Goal: Information Seeking & Learning: Learn about a topic

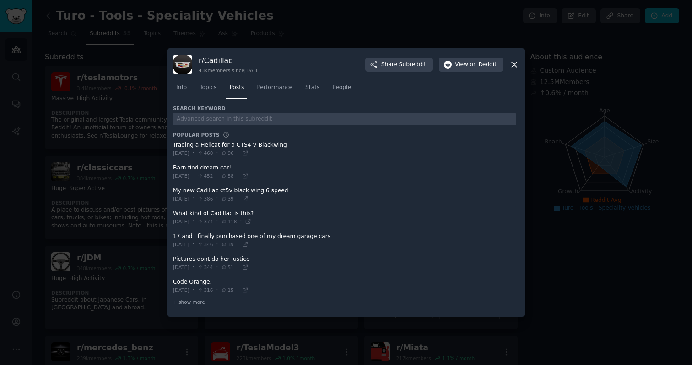
click at [515, 64] on icon at bounding box center [514, 65] width 10 height 10
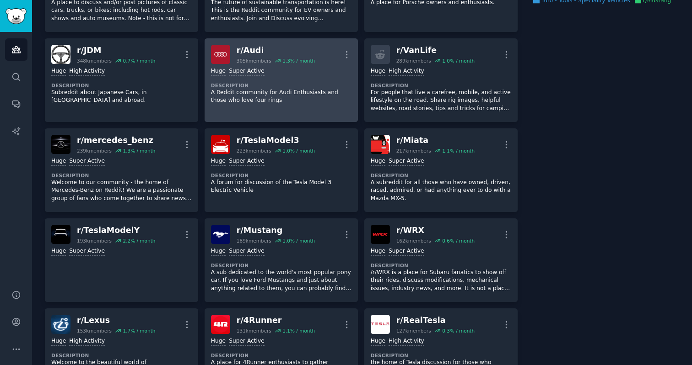
scroll to position [208, 0]
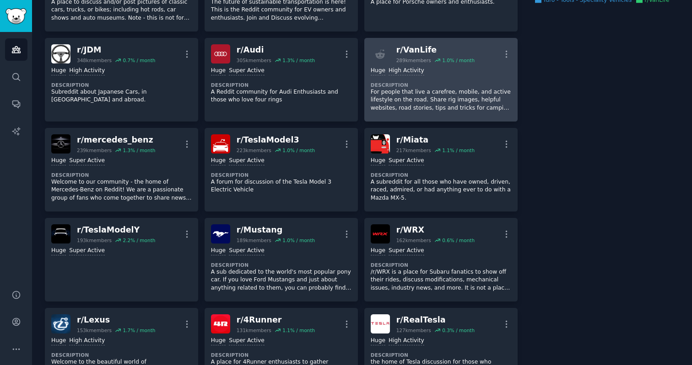
click at [461, 64] on div ">= 80th percentile for submissions / day Huge High Activity Description For peo…" at bounding box center [440, 90] width 140 height 52
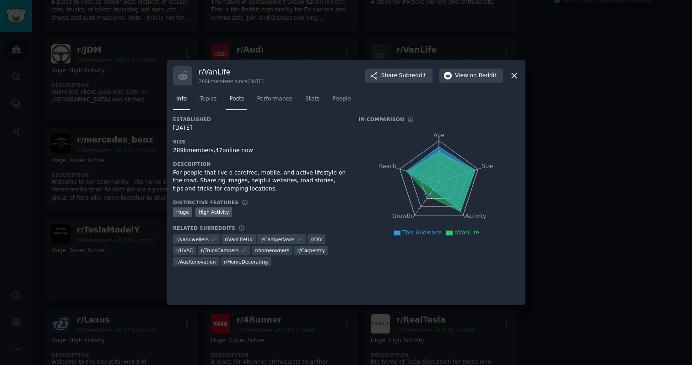
click at [234, 98] on span "Posts" at bounding box center [236, 99] width 15 height 8
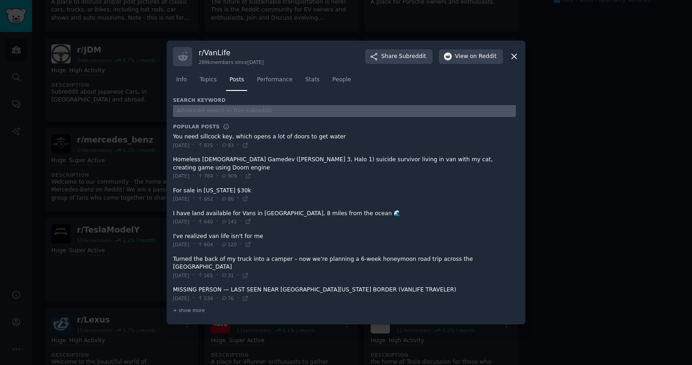
click at [244, 114] on input "text" at bounding box center [344, 111] width 343 height 12
type input "turo"
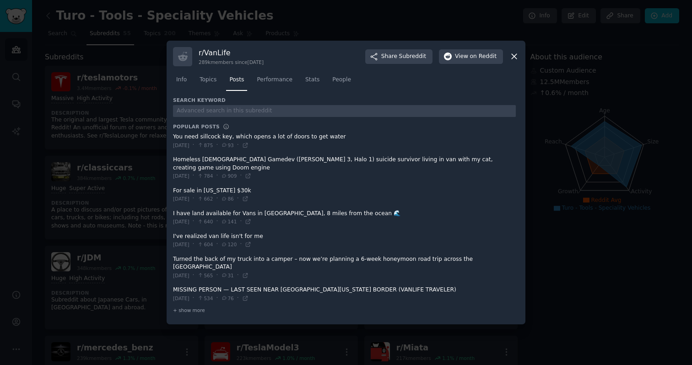
click at [515, 61] on icon at bounding box center [514, 57] width 10 height 10
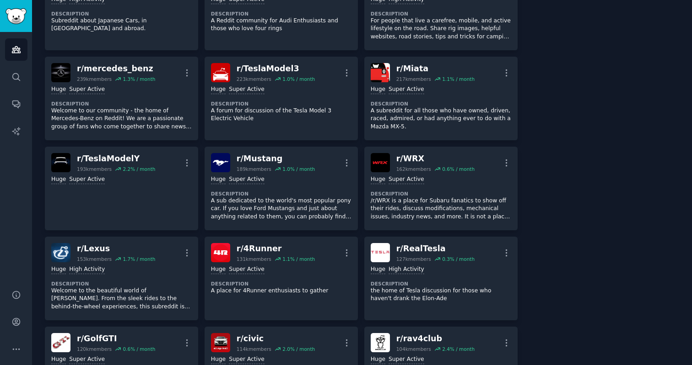
scroll to position [282, 0]
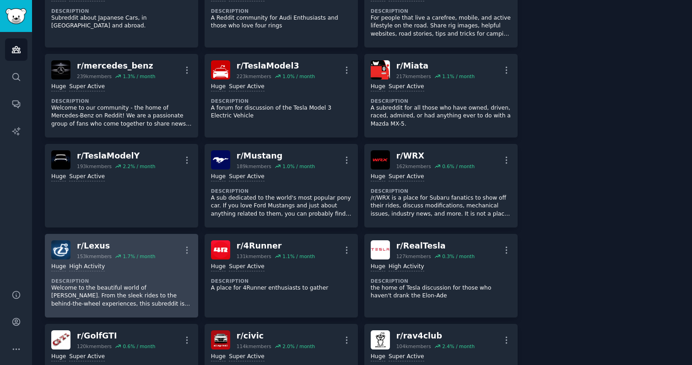
click at [151, 282] on dt "Description" at bounding box center [121, 281] width 140 height 6
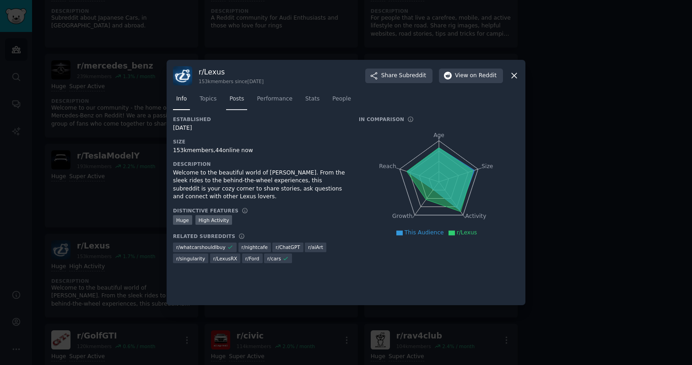
click at [231, 101] on span "Posts" at bounding box center [236, 99] width 15 height 8
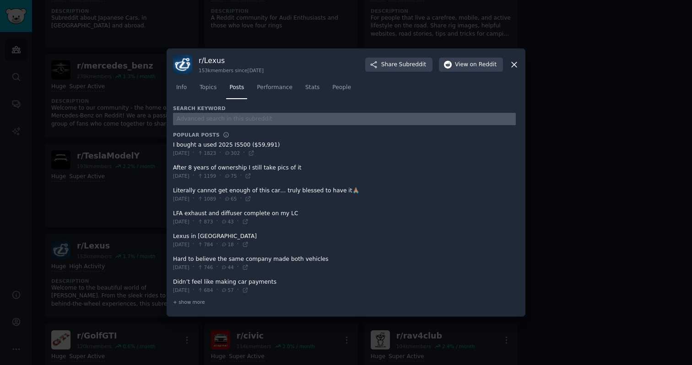
click at [240, 120] on input "text" at bounding box center [344, 119] width 343 height 12
type input "turo"
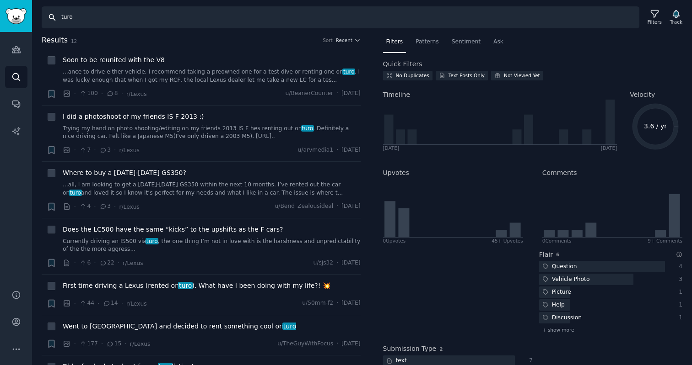
click at [70, 19] on input "turo" at bounding box center [340, 17] width 597 height 22
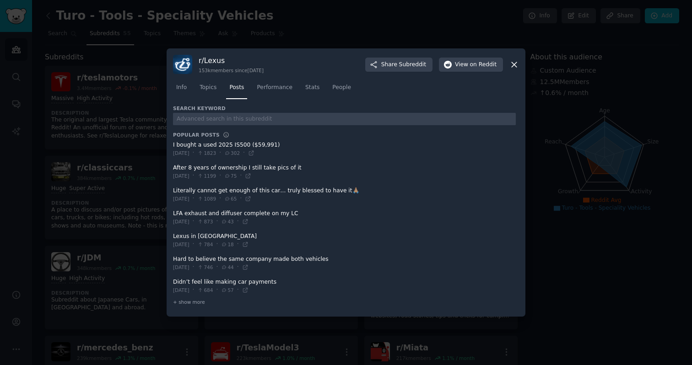
click at [512, 66] on icon at bounding box center [513, 64] width 5 height 5
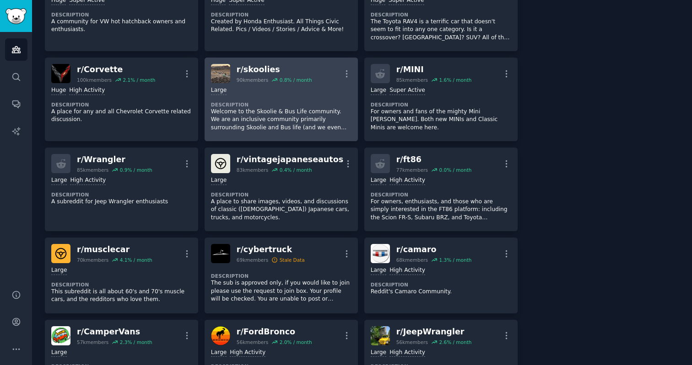
scroll to position [654, 0]
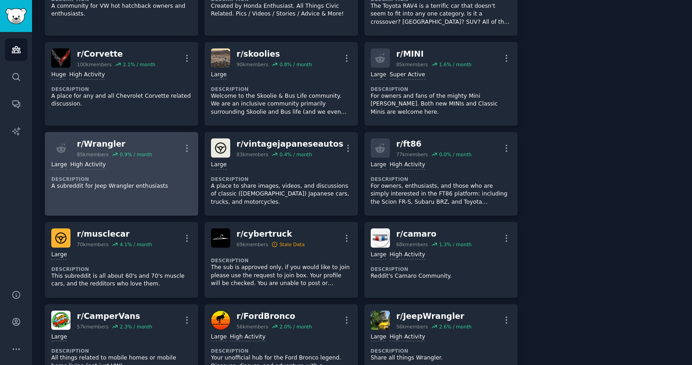
click at [132, 197] on link "r/ Wrangler 85k members 0.9 % / month More Large High Activity Description A su…" at bounding box center [121, 174] width 153 height 84
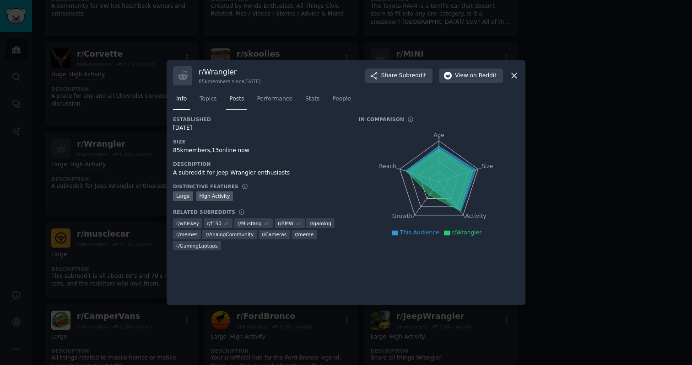
click at [233, 95] on link "Posts" at bounding box center [236, 101] width 21 height 19
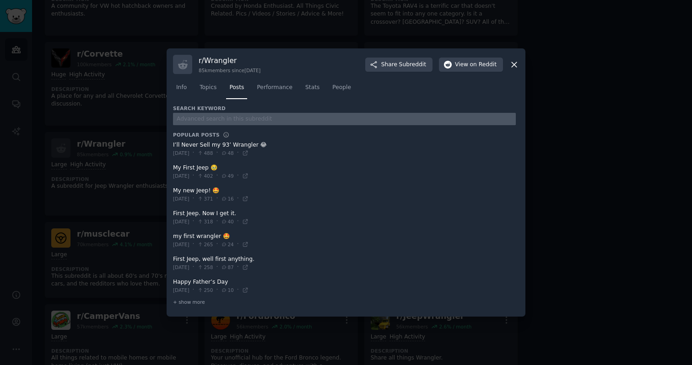
click at [232, 119] on input "text" at bounding box center [344, 119] width 343 height 12
type input "turo"
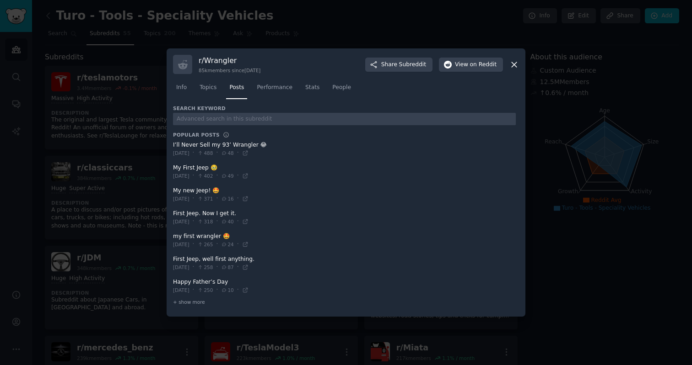
click at [514, 62] on icon at bounding box center [514, 65] width 10 height 10
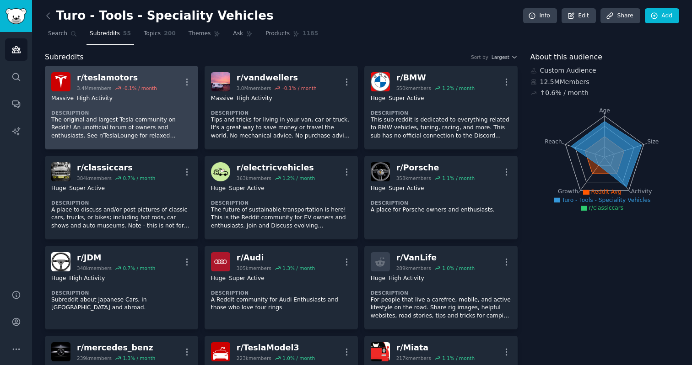
scroll to position [108, 0]
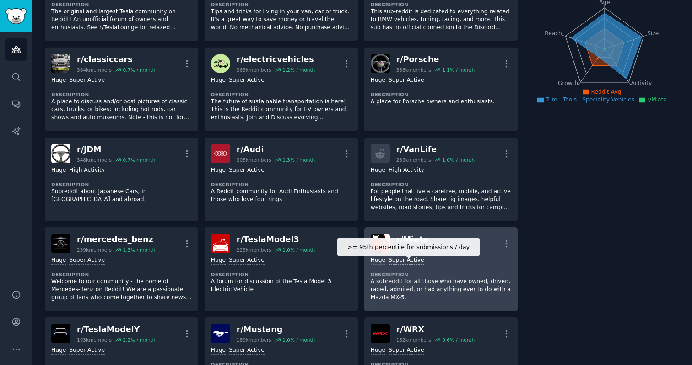
click at [417, 263] on div "Super Active" at bounding box center [406, 261] width 36 height 9
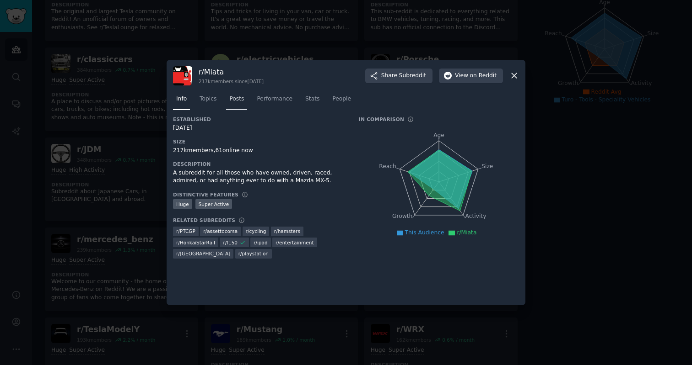
click at [235, 97] on span "Posts" at bounding box center [236, 99] width 15 height 8
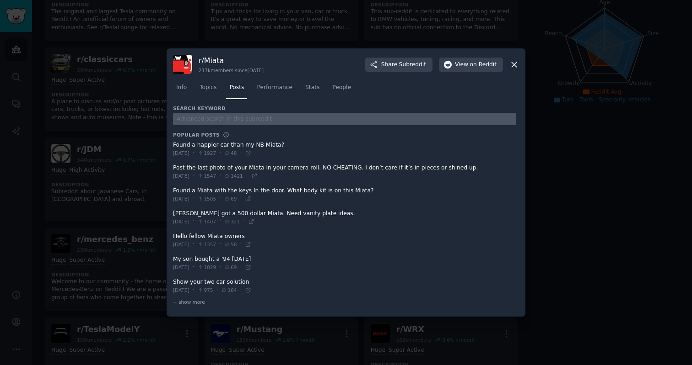
click at [228, 120] on input "text" at bounding box center [344, 119] width 343 height 12
type input "turo"
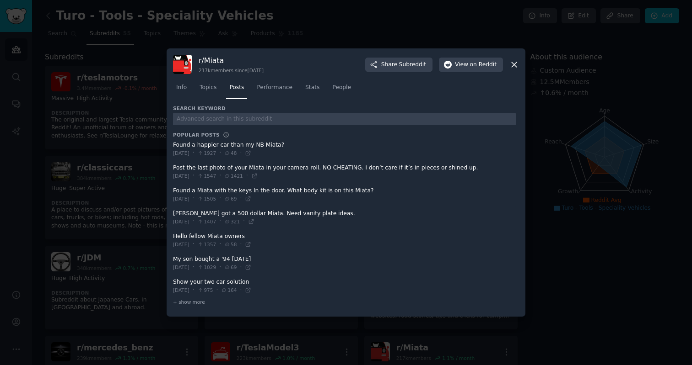
click at [517, 69] on icon at bounding box center [514, 65] width 10 height 10
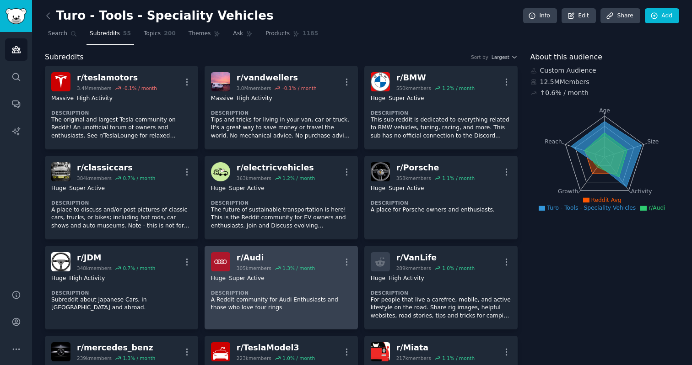
click at [288, 307] on p "A Reddit community for Audi Enthusiasts and those who love four rings" at bounding box center [281, 304] width 140 height 16
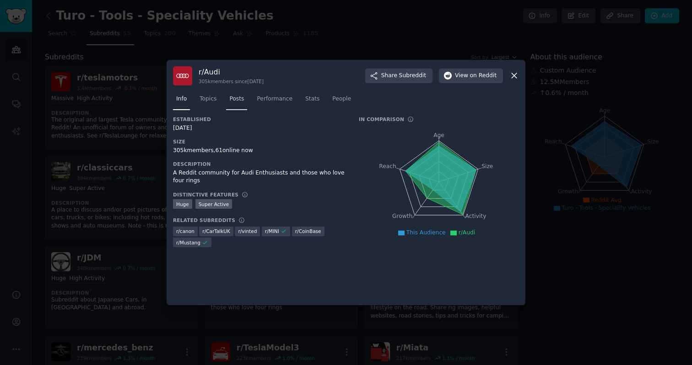
click at [228, 97] on link "Posts" at bounding box center [236, 101] width 21 height 19
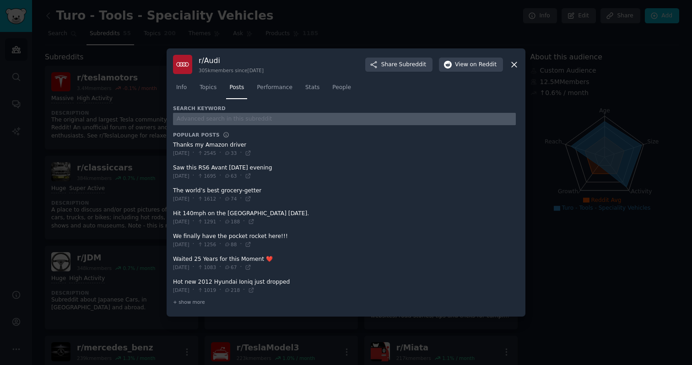
click at [233, 118] on input "text" at bounding box center [344, 119] width 343 height 12
type input "turo"
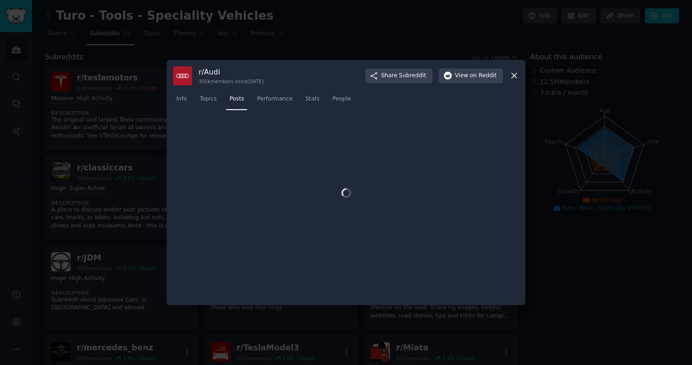
click at [517, 75] on icon at bounding box center [514, 76] width 10 height 10
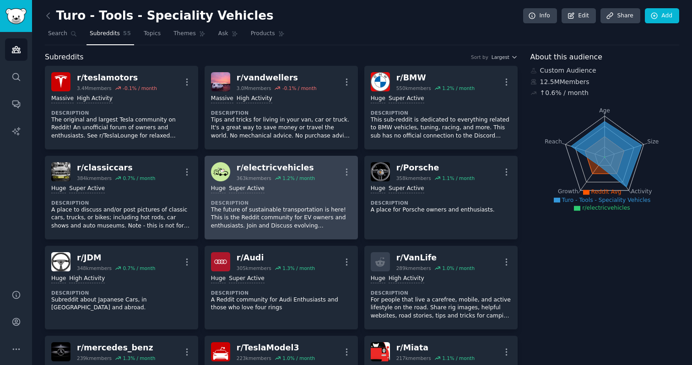
click at [320, 209] on p "The future of sustainable transportation is here! This is the Reddit community …" at bounding box center [281, 218] width 140 height 24
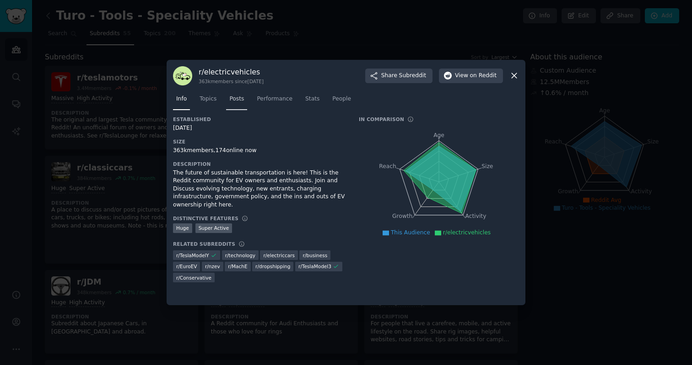
click at [231, 98] on span "Posts" at bounding box center [236, 99] width 15 height 8
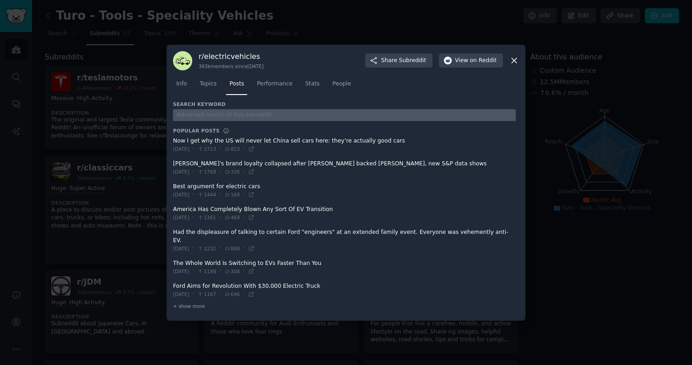
click at [247, 118] on input "text" at bounding box center [344, 115] width 343 height 12
type input "turo"
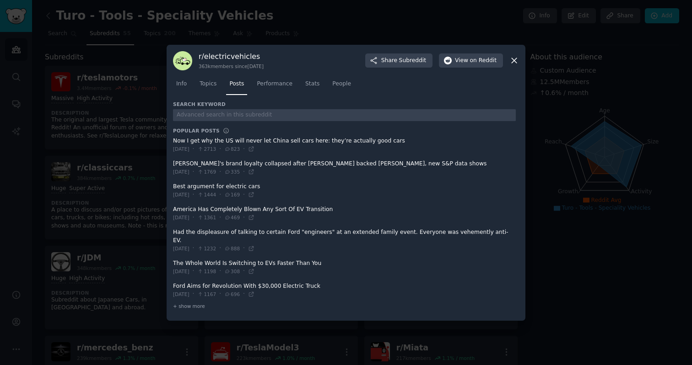
click at [511, 62] on icon at bounding box center [514, 61] width 10 height 10
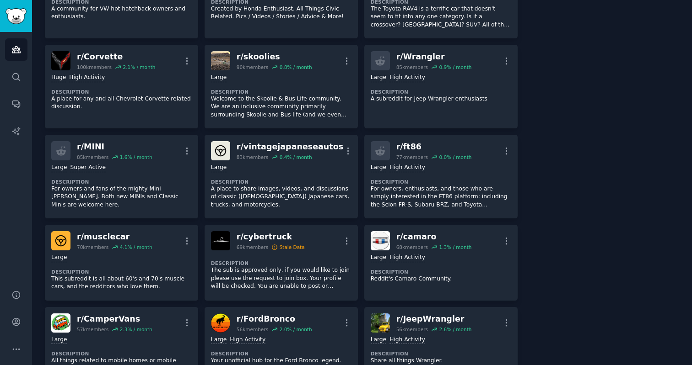
scroll to position [660, 0]
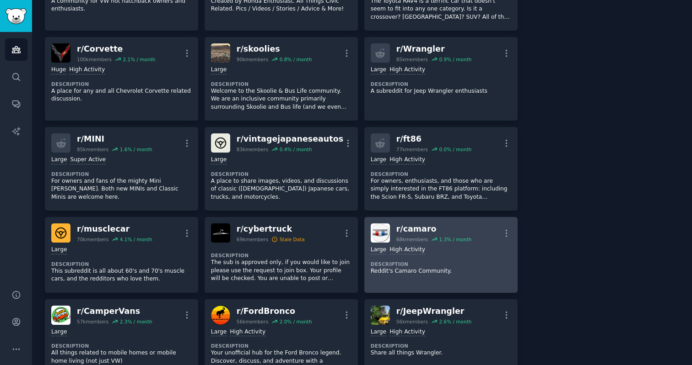
click at [432, 273] on p "Reddit's Camaro Community." at bounding box center [440, 272] width 140 height 8
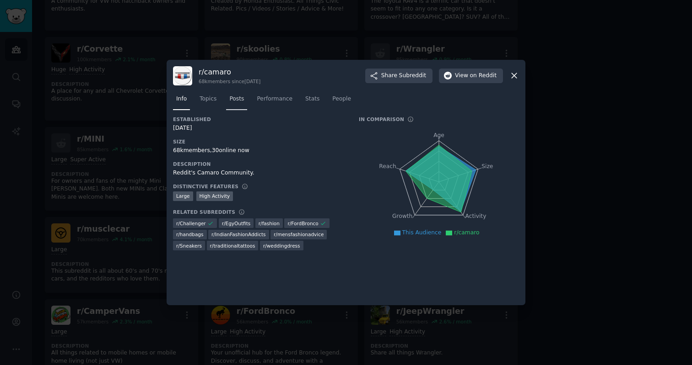
click at [228, 97] on link "Posts" at bounding box center [236, 101] width 21 height 19
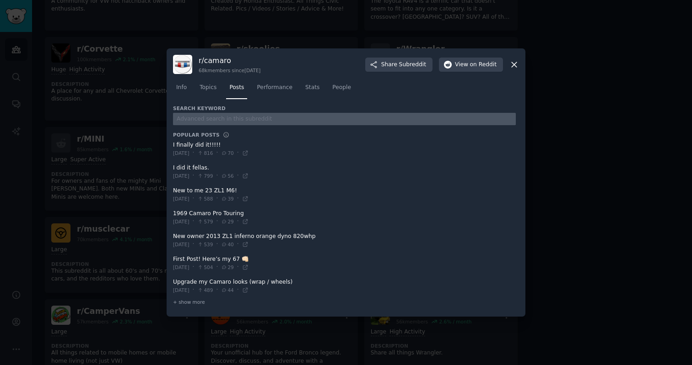
click at [252, 123] on input "text" at bounding box center [344, 119] width 343 height 12
type input "turo"
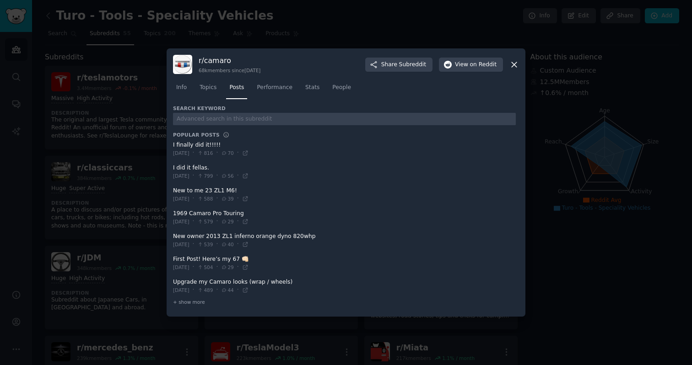
click at [510, 68] on icon at bounding box center [514, 65] width 10 height 10
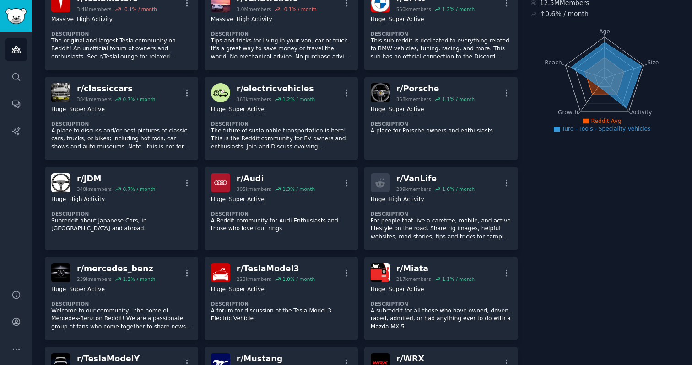
scroll to position [80, 0]
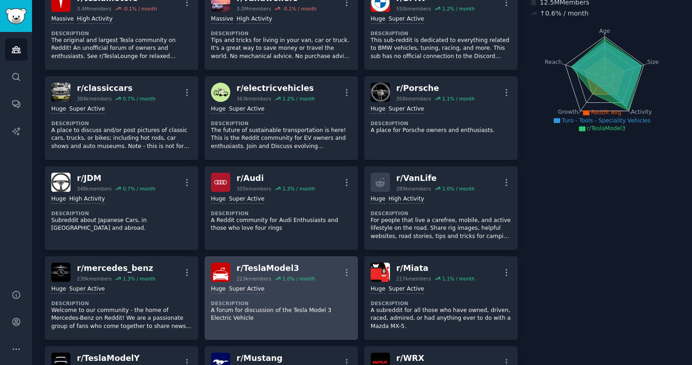
click at [247, 304] on dt "Description" at bounding box center [281, 303] width 140 height 6
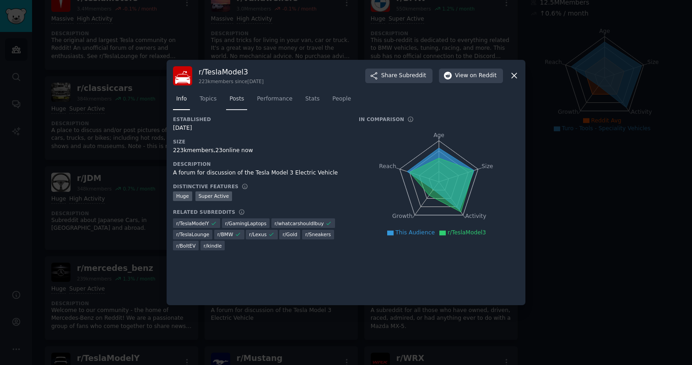
click at [234, 99] on span "Posts" at bounding box center [236, 99] width 15 height 8
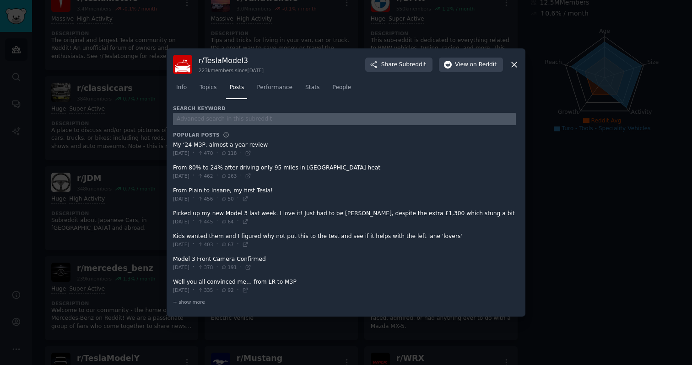
click at [216, 118] on input "text" at bounding box center [344, 119] width 343 height 12
type input "turo"
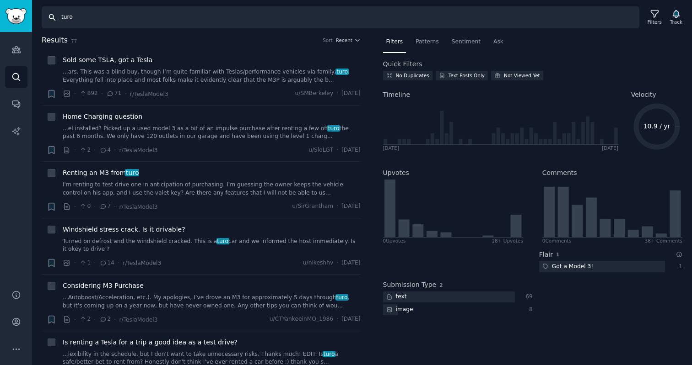
click at [70, 14] on input "turo" at bounding box center [340, 17] width 597 height 22
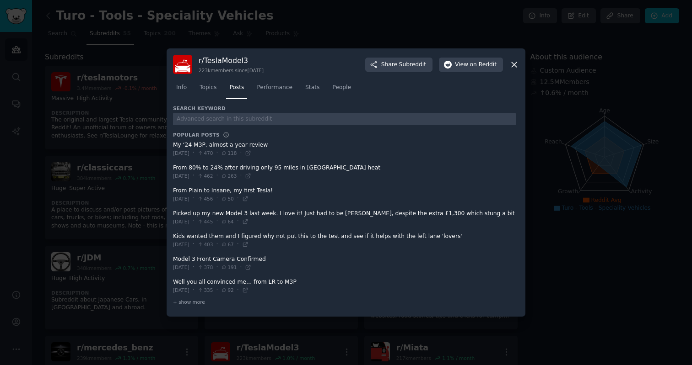
click at [514, 66] on icon at bounding box center [514, 65] width 10 height 10
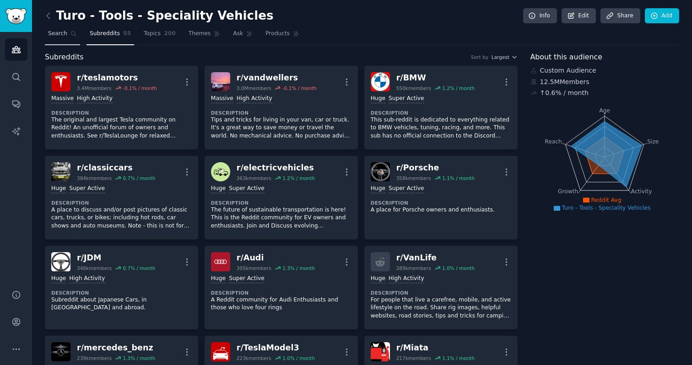
click at [73, 36] on icon at bounding box center [73, 34] width 6 height 6
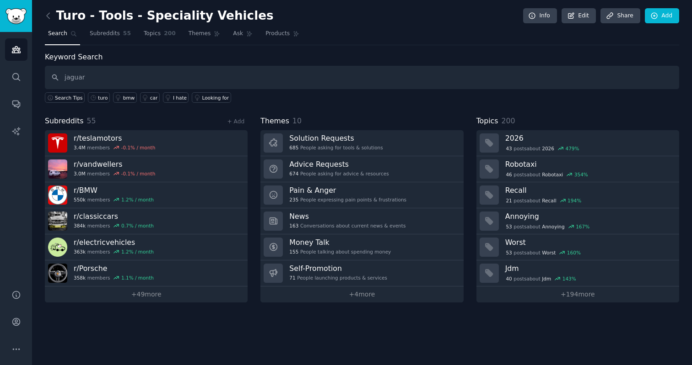
type input "jaguar"
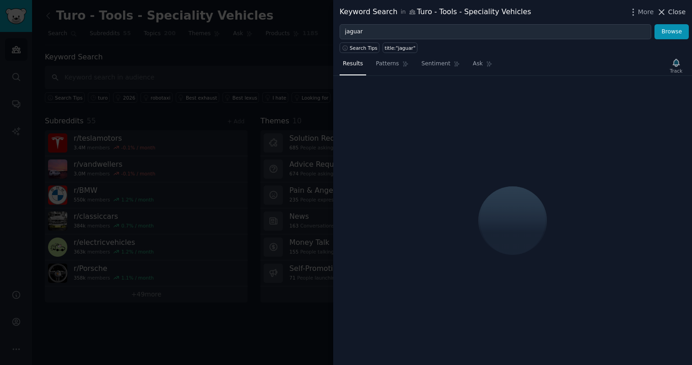
click at [679, 8] on span "Close" at bounding box center [676, 12] width 17 height 10
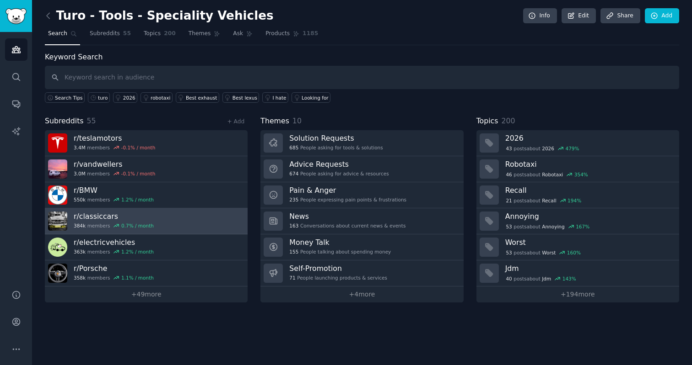
click at [180, 230] on link "r/ classiccars 384k members 0.7 % / month" at bounding box center [146, 222] width 203 height 26
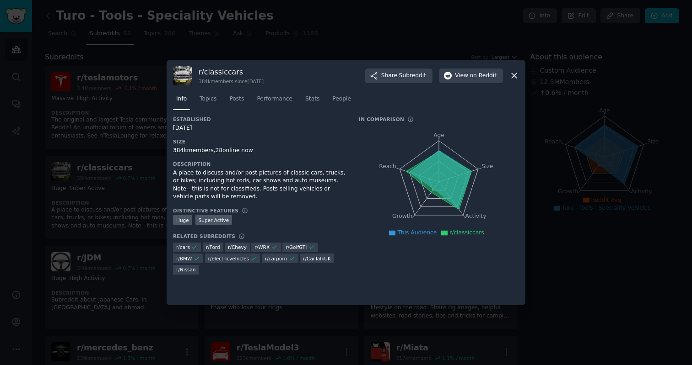
click at [517, 78] on icon at bounding box center [514, 76] width 10 height 10
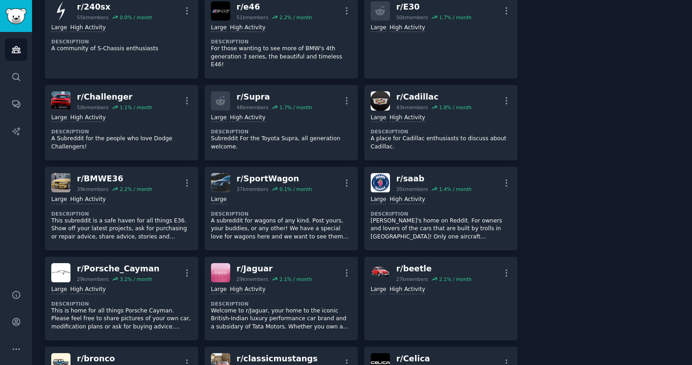
scroll to position [1063, 0]
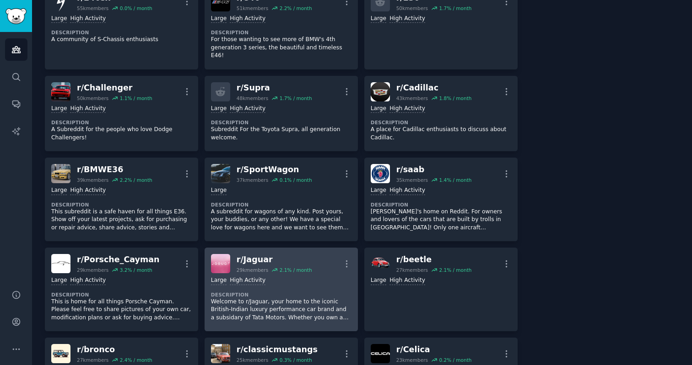
click at [278, 298] on p "Welcome to r/Jaguar, your home to the iconic British-Indian luxury performance …" at bounding box center [281, 310] width 140 height 24
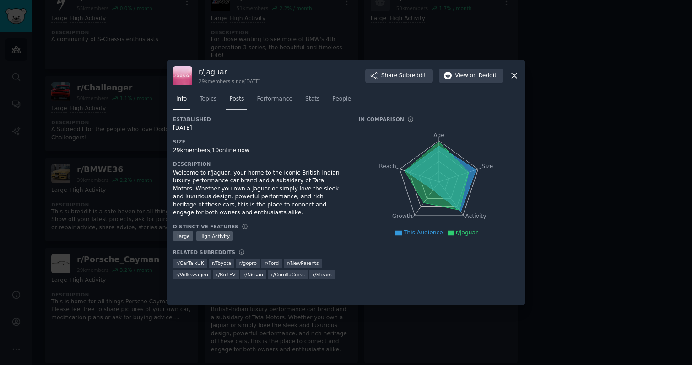
click at [238, 100] on span "Posts" at bounding box center [236, 99] width 15 height 8
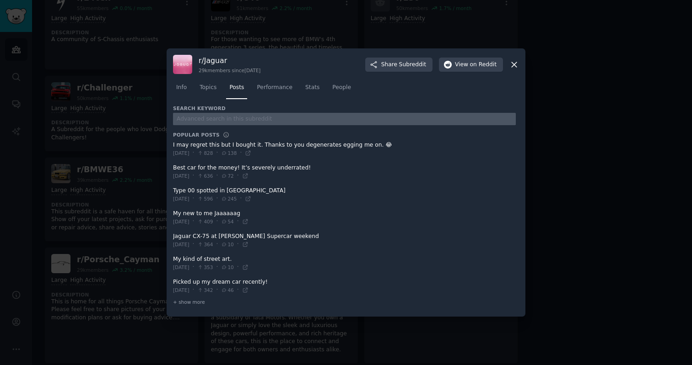
click at [274, 116] on input "text" at bounding box center [344, 119] width 343 height 12
type input "turo"
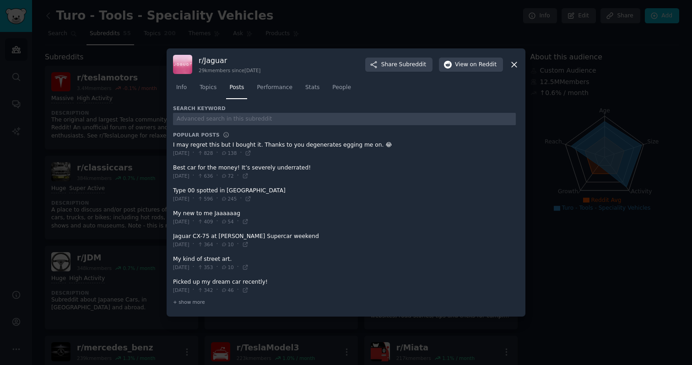
click at [515, 69] on icon at bounding box center [514, 65] width 10 height 10
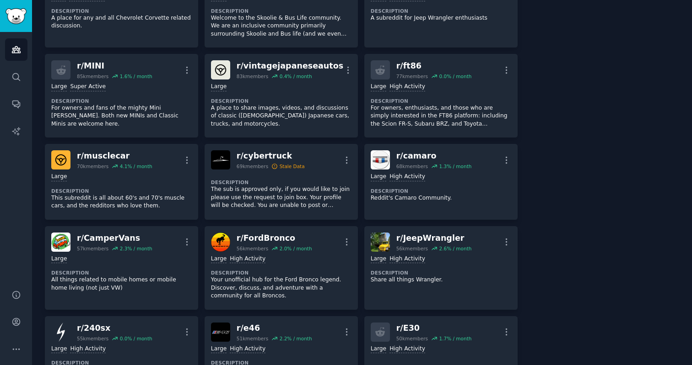
scroll to position [815, 0]
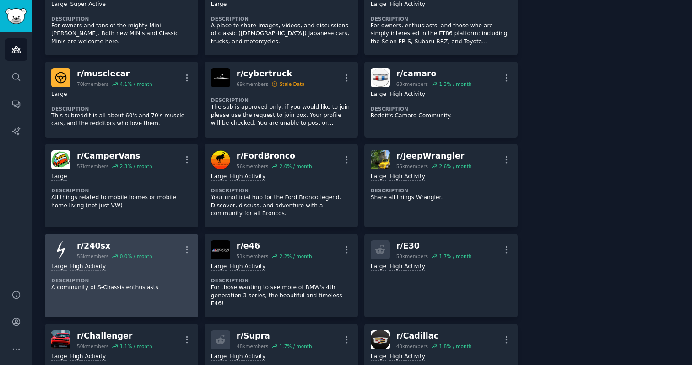
click at [133, 294] on div "Large High Activity Description A community of S-Chassis enthusiasts" at bounding box center [121, 278] width 140 height 36
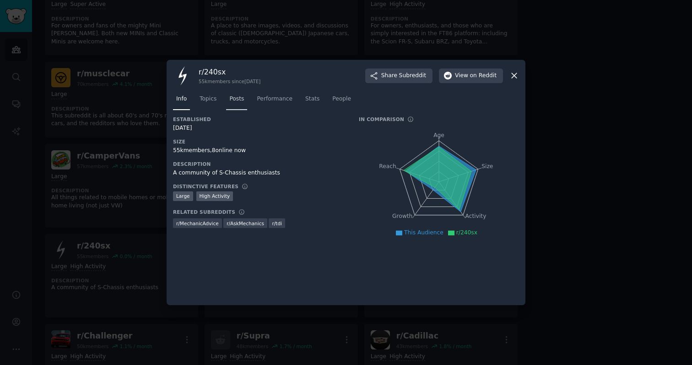
click at [234, 99] on span "Posts" at bounding box center [236, 99] width 15 height 8
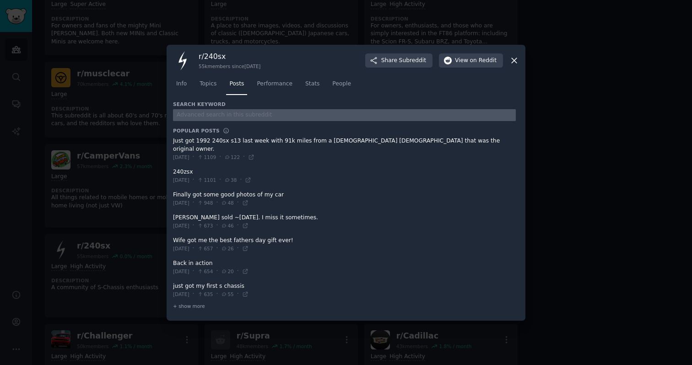
click at [222, 119] on input "text" at bounding box center [344, 115] width 343 height 12
type input "turo"
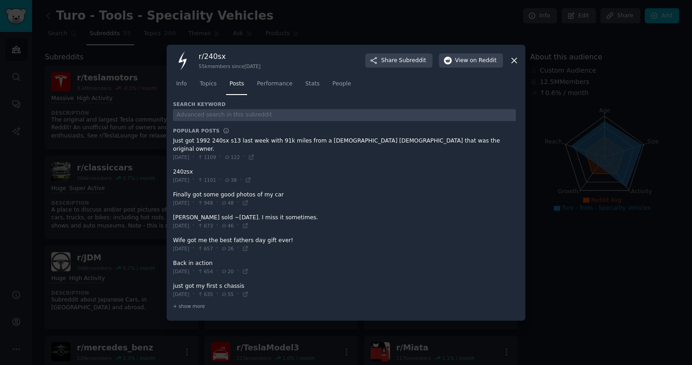
click at [517, 65] on icon at bounding box center [514, 61] width 10 height 10
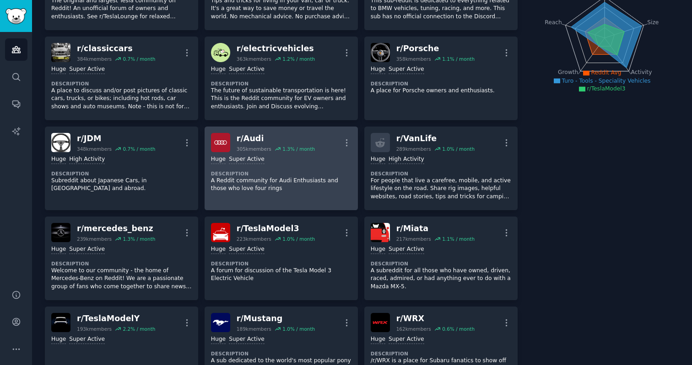
scroll to position [207, 0]
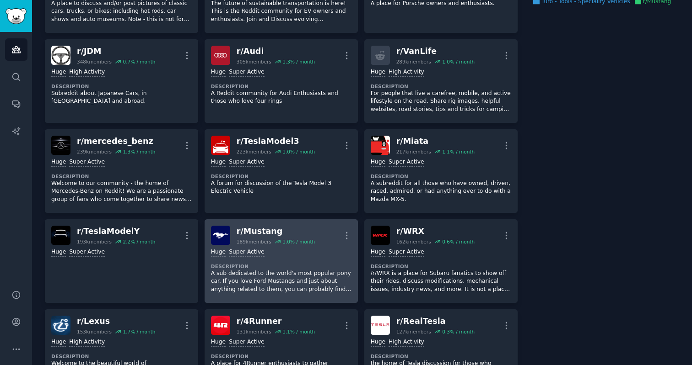
click at [325, 274] on p "A sub dedicated to the world's most popular pony car. If you love Ford Mustangs…" at bounding box center [281, 282] width 140 height 24
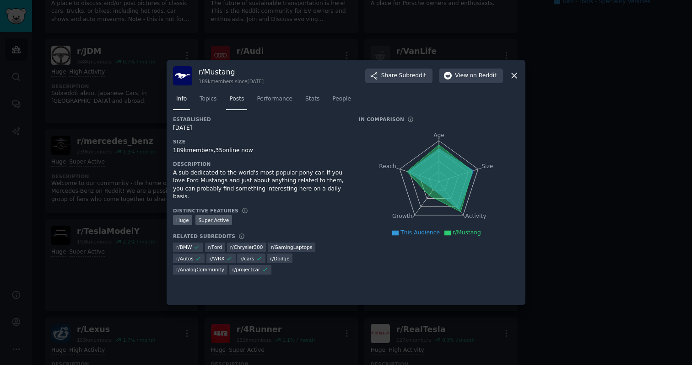
click at [237, 100] on span "Posts" at bounding box center [236, 99] width 15 height 8
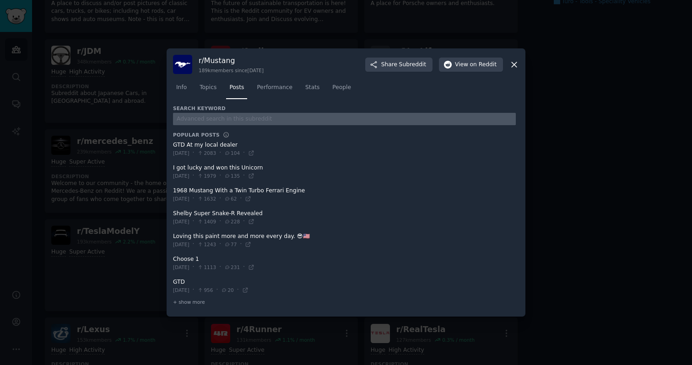
click at [238, 124] on input "text" at bounding box center [344, 119] width 343 height 12
type input "turo"
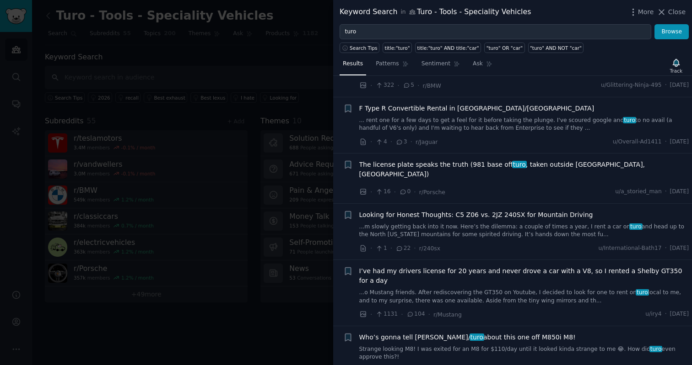
scroll to position [1162, 0]
